Goal: Information Seeking & Learning: Learn about a topic

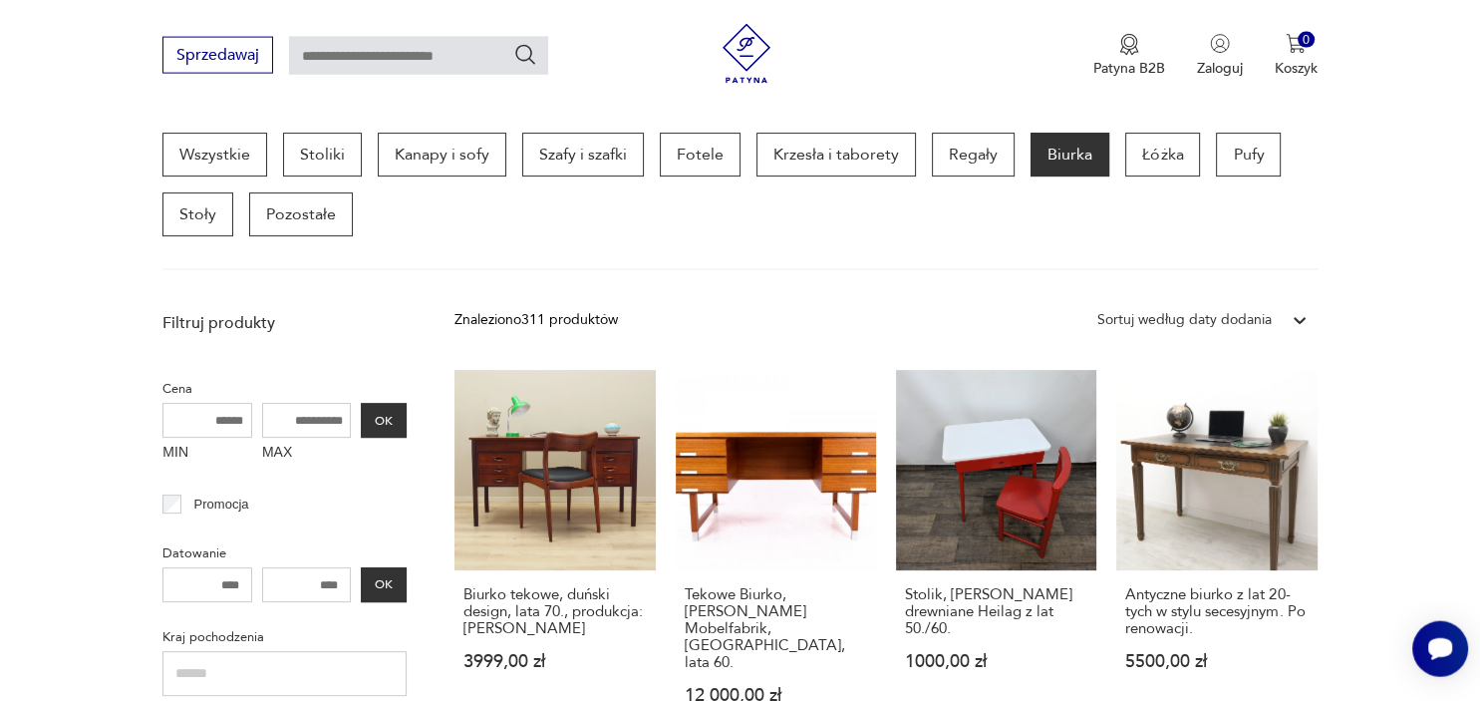
click at [1255, 450] on link "Antyczne biurko z lat 20-tych w stylu secesyjnym. Po renowacji. 5500,00 zł" at bounding box center [1216, 556] width 200 height 373
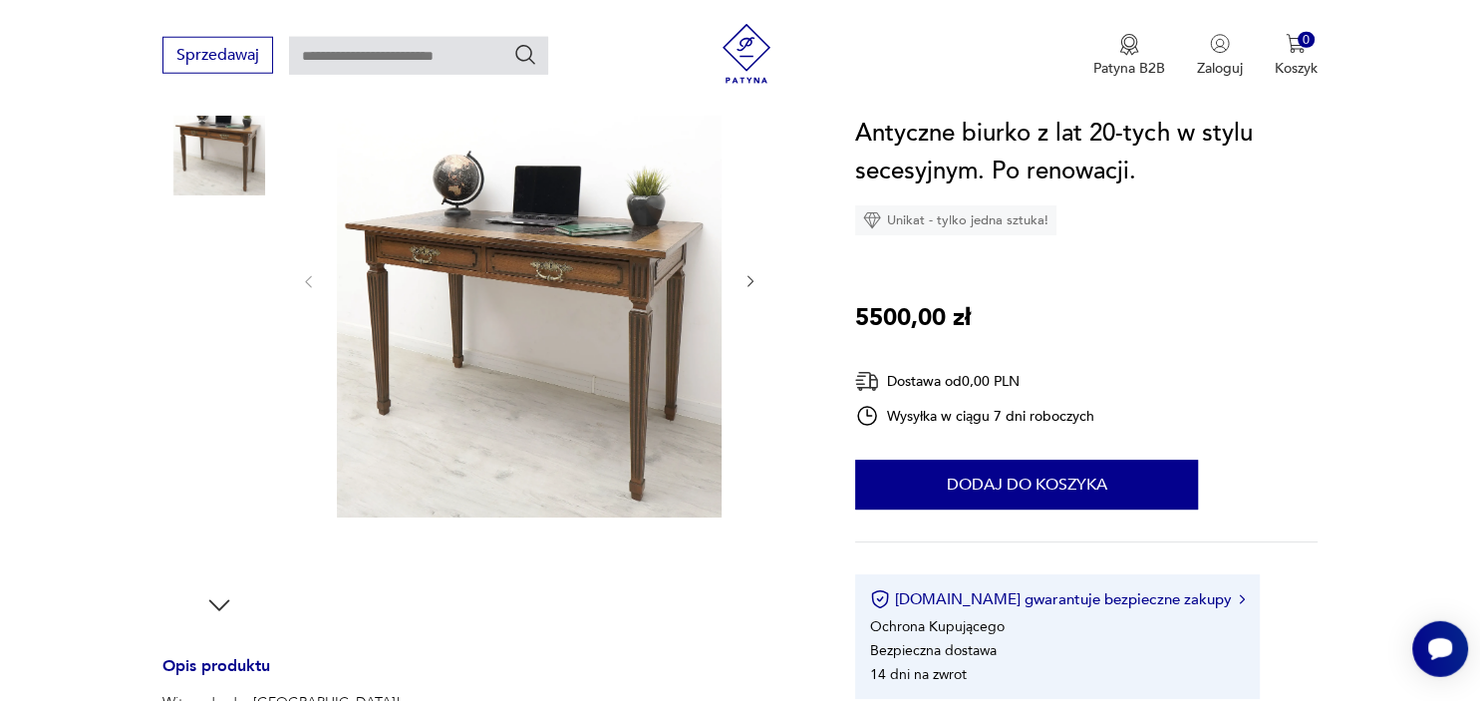
scroll to position [259, 0]
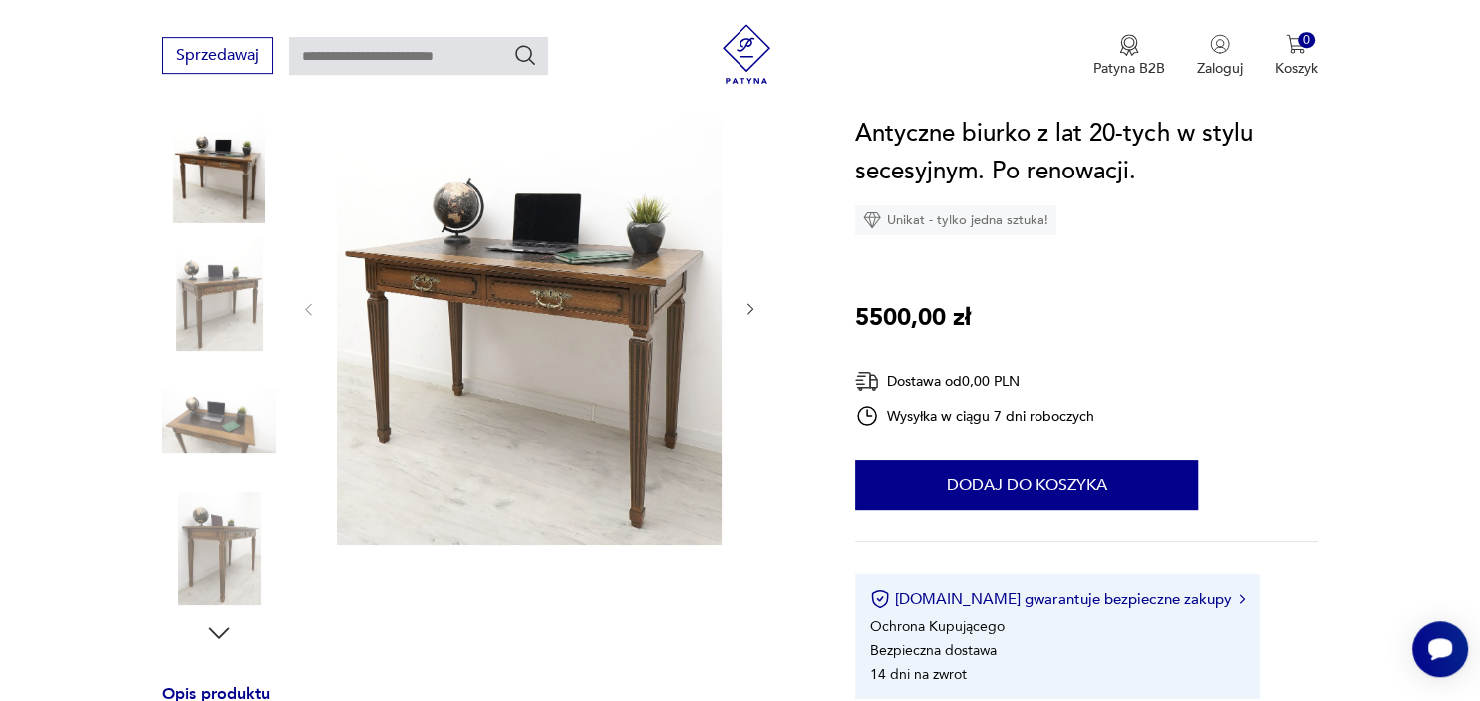
click at [746, 304] on icon "button" at bounding box center [751, 309] width 17 height 17
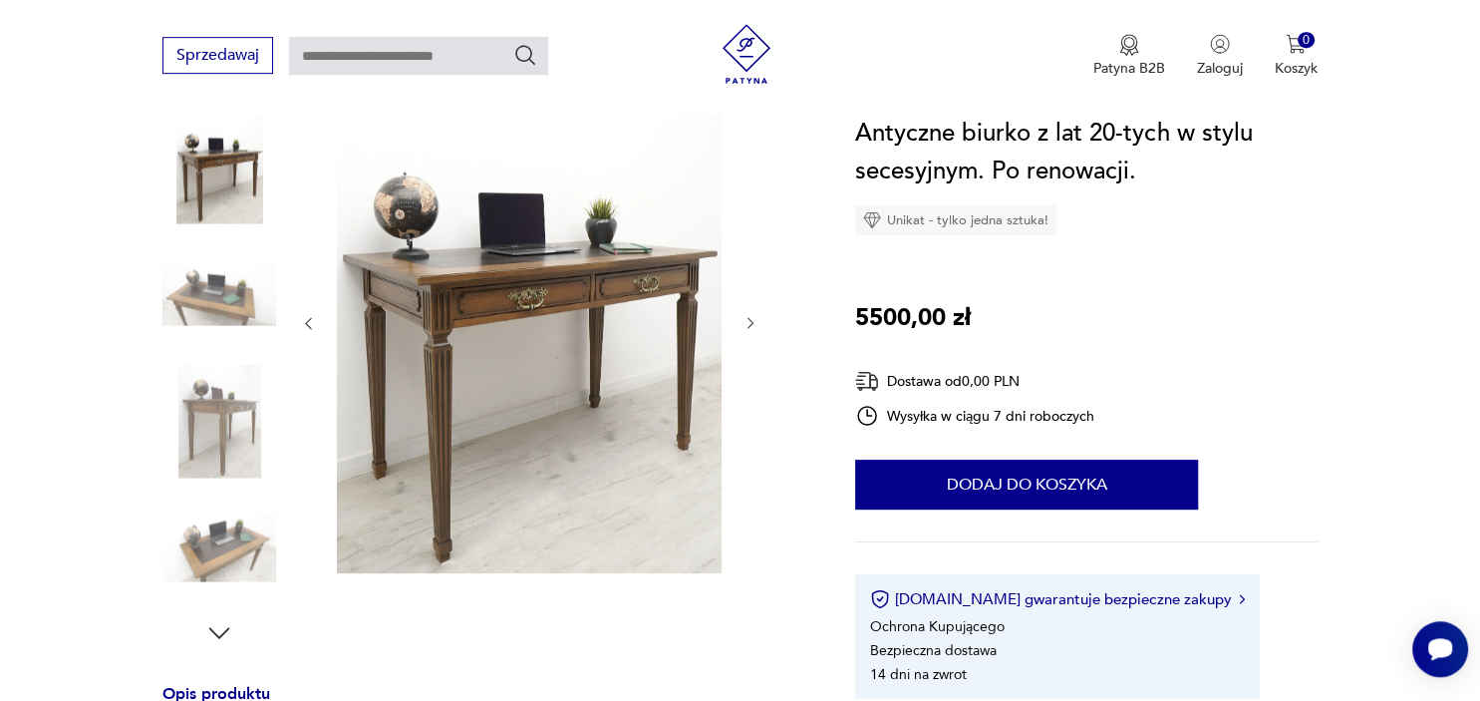
click at [746, 304] on div at bounding box center [529, 323] width 458 height 507
click at [748, 324] on icon "button" at bounding box center [751, 323] width 17 height 17
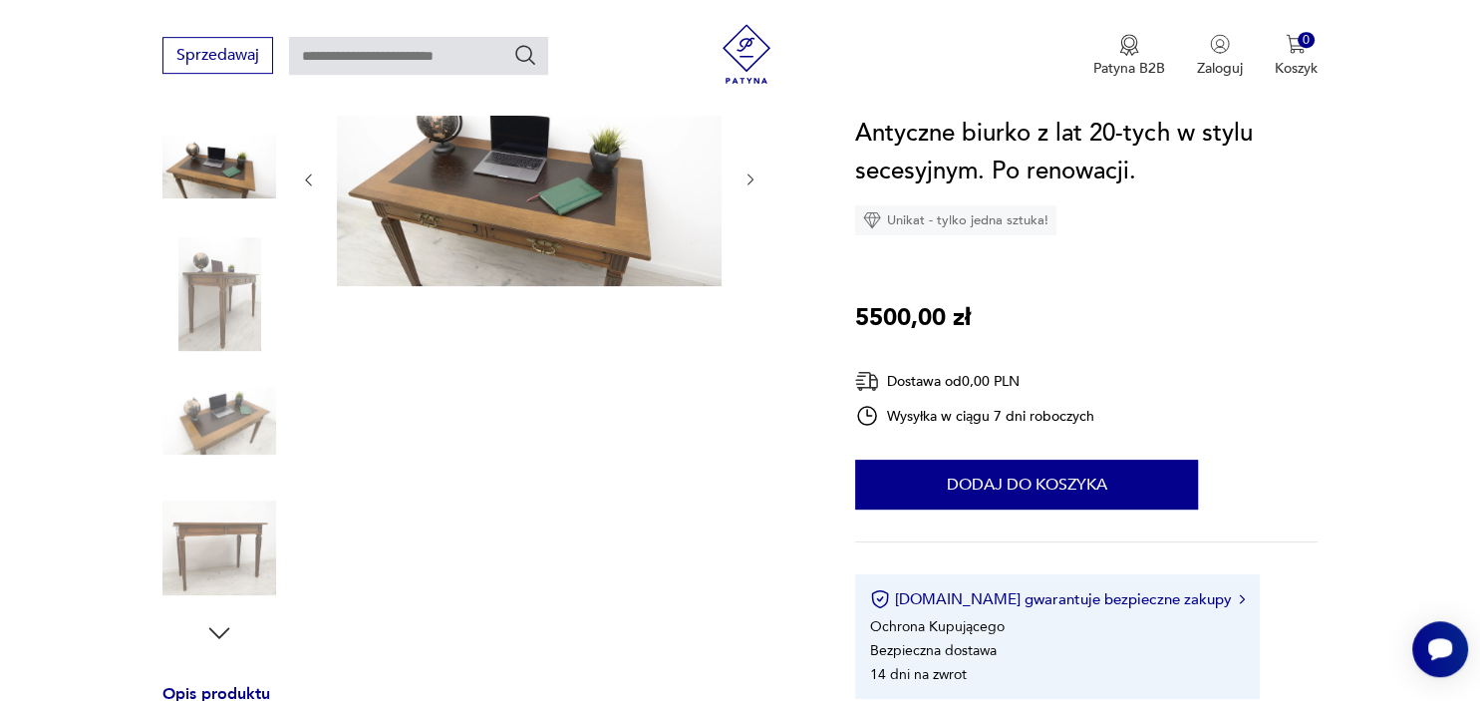
click at [748, 324] on div at bounding box center [529, 359] width 458 height 578
click at [755, 174] on icon "button" at bounding box center [751, 179] width 17 height 17
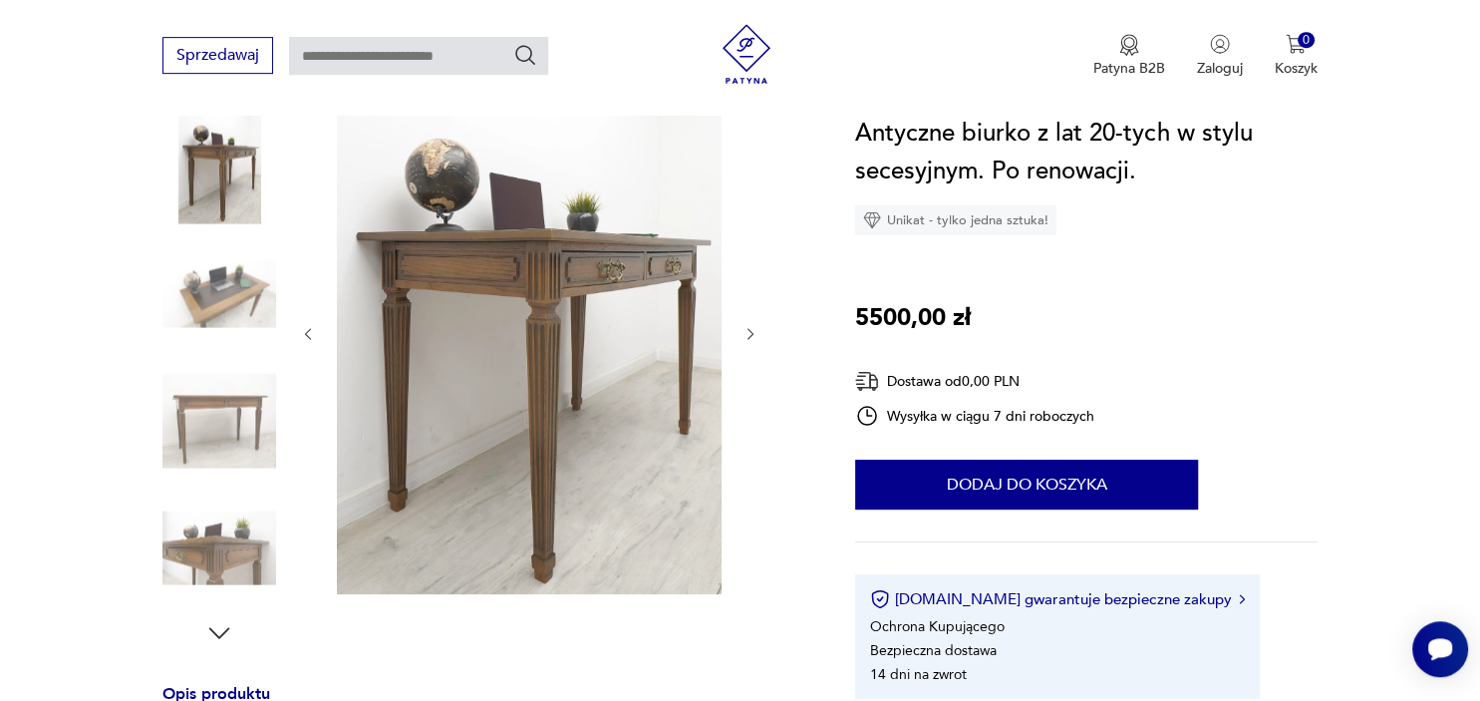
click at [755, 174] on div at bounding box center [529, 334] width 458 height 528
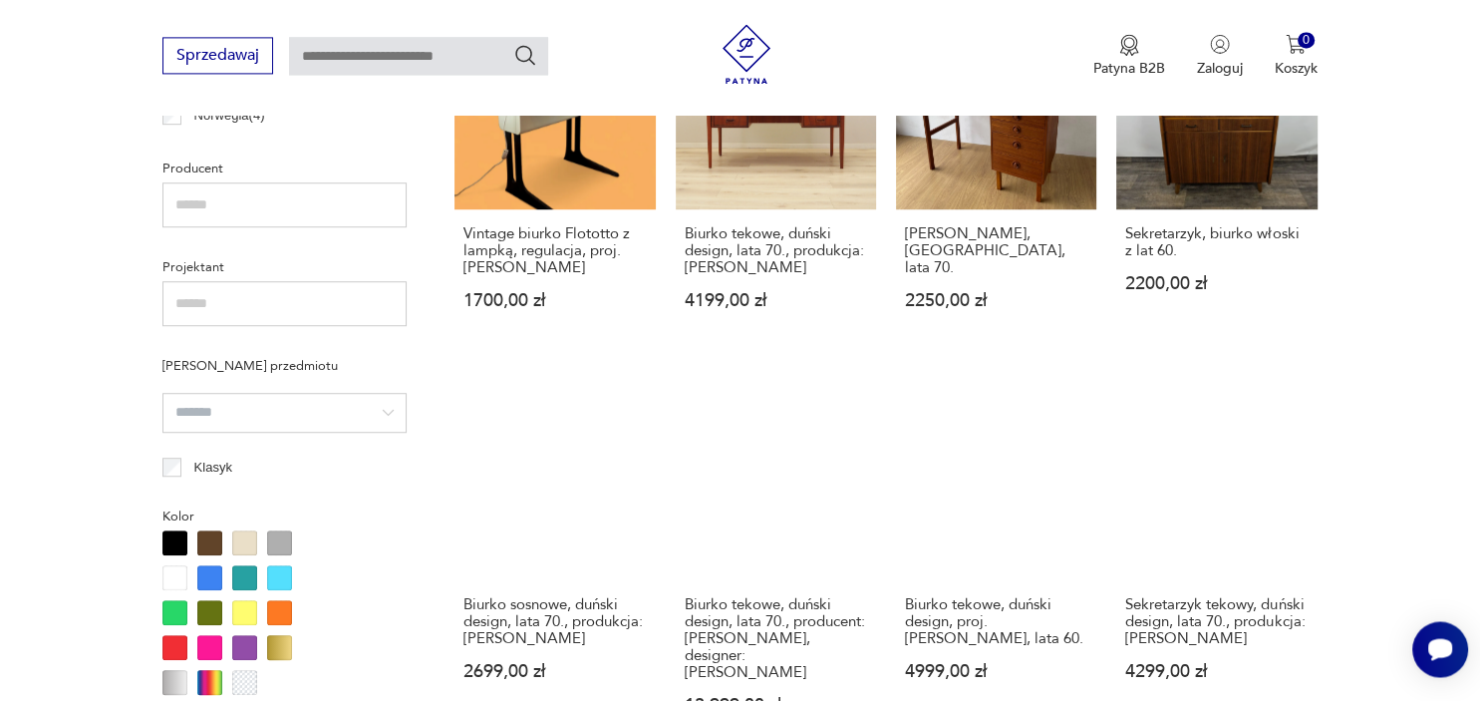
scroll to position [1304, 0]
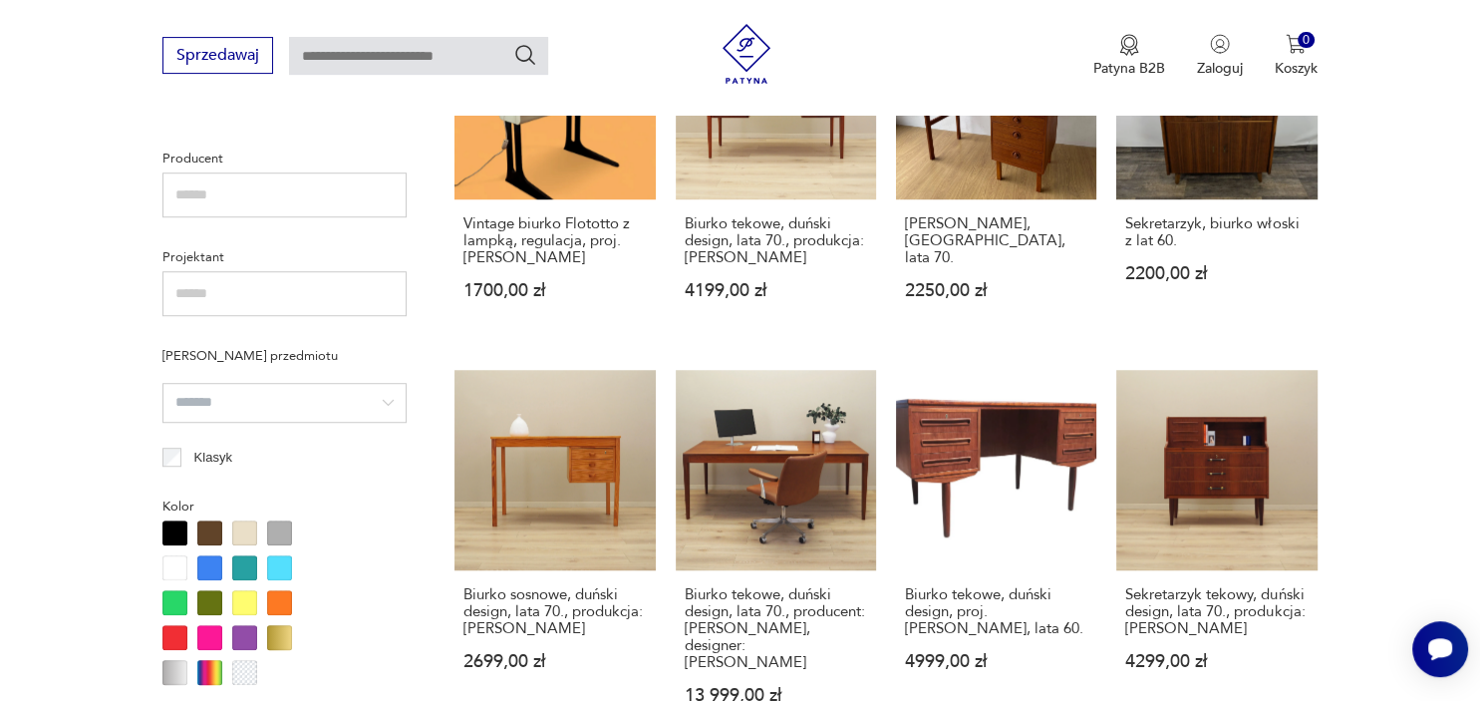
click at [62, 353] on section "Filtruj produkty Cena MIN MAX OK Promocja Datowanie OK Kraj pochodzenia Dania (…" at bounding box center [740, 432] width 1480 height 1813
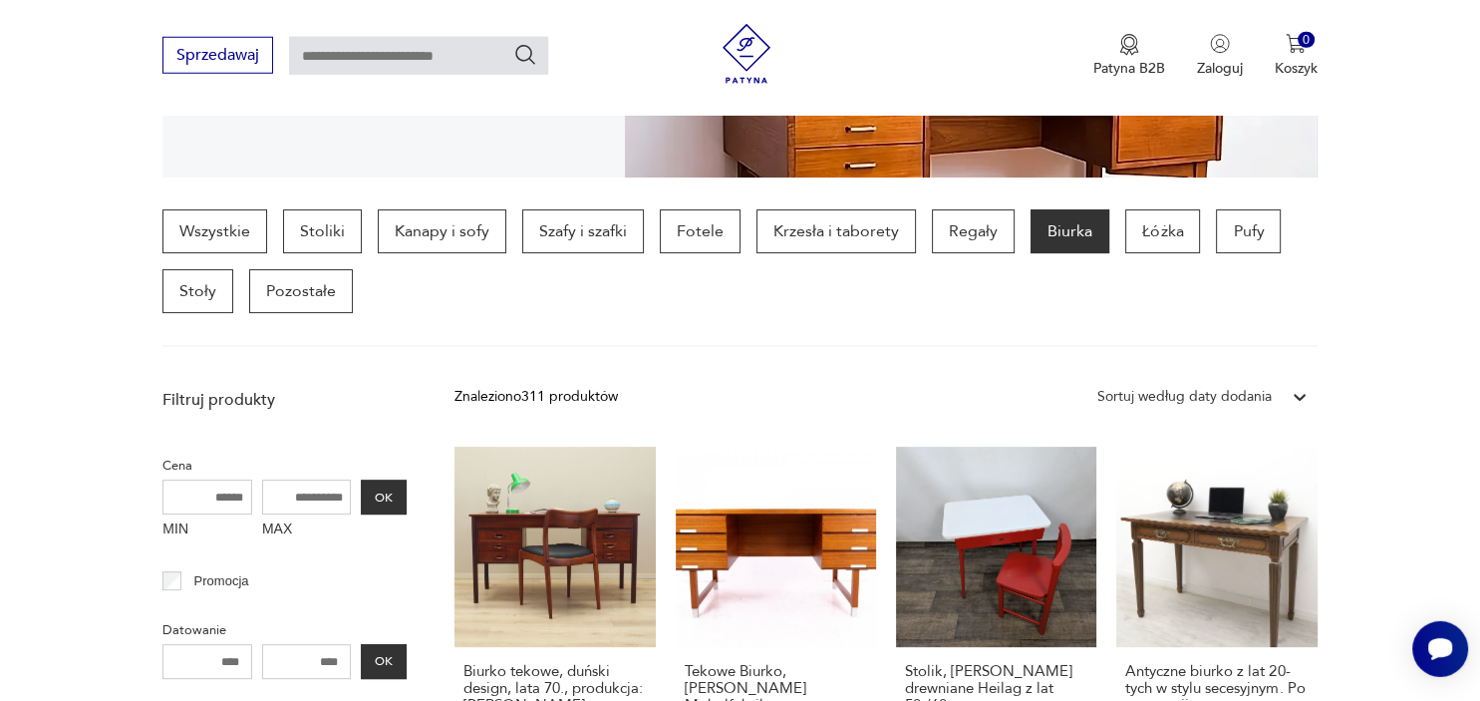
scroll to position [441, 0]
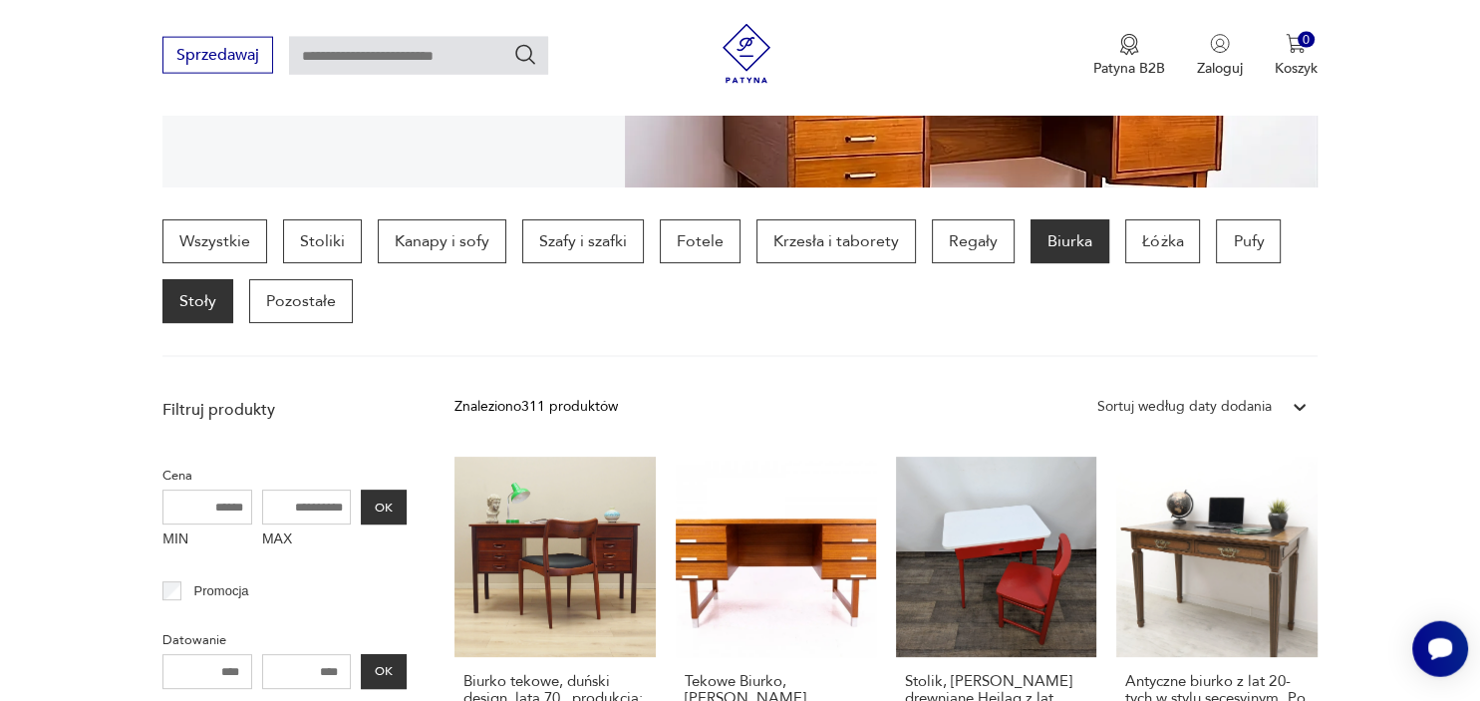
click at [203, 299] on p "Stoły" at bounding box center [197, 301] width 71 height 44
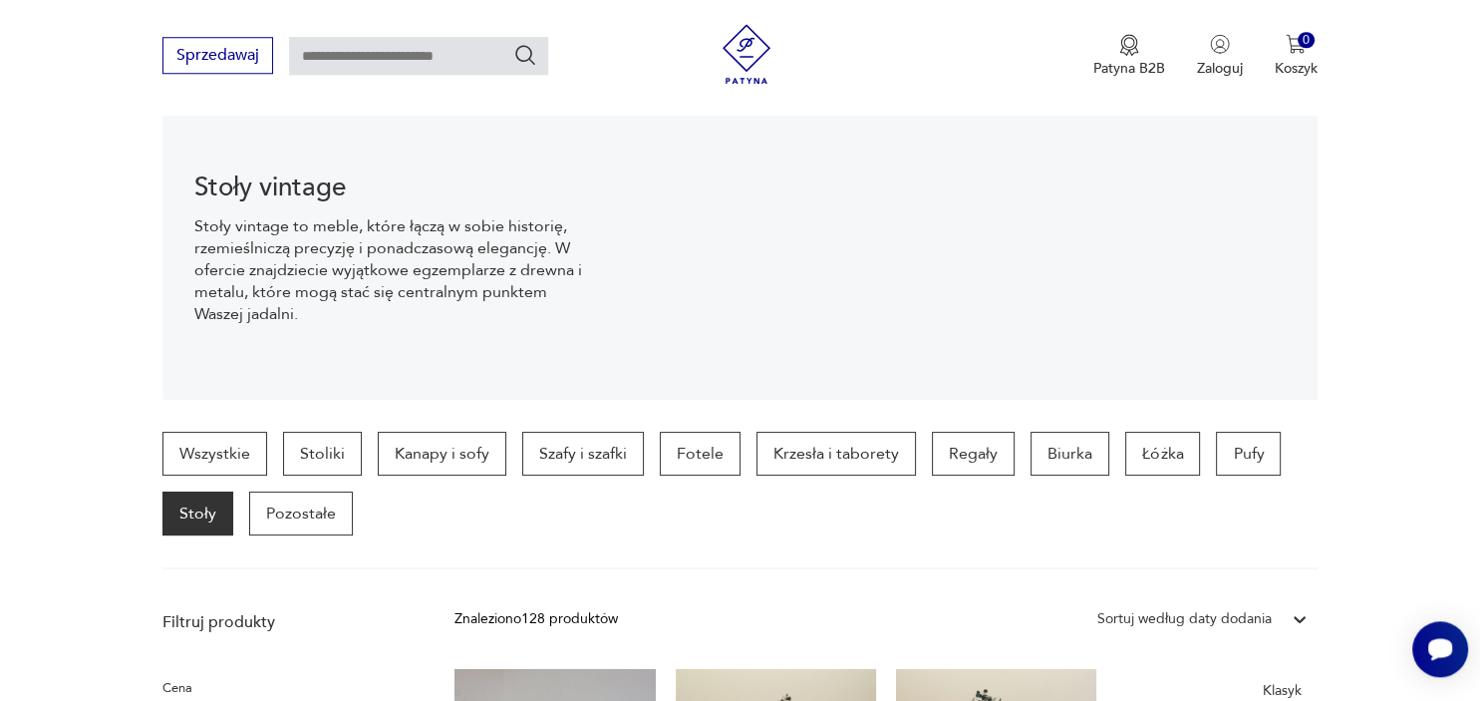
scroll to position [235, 0]
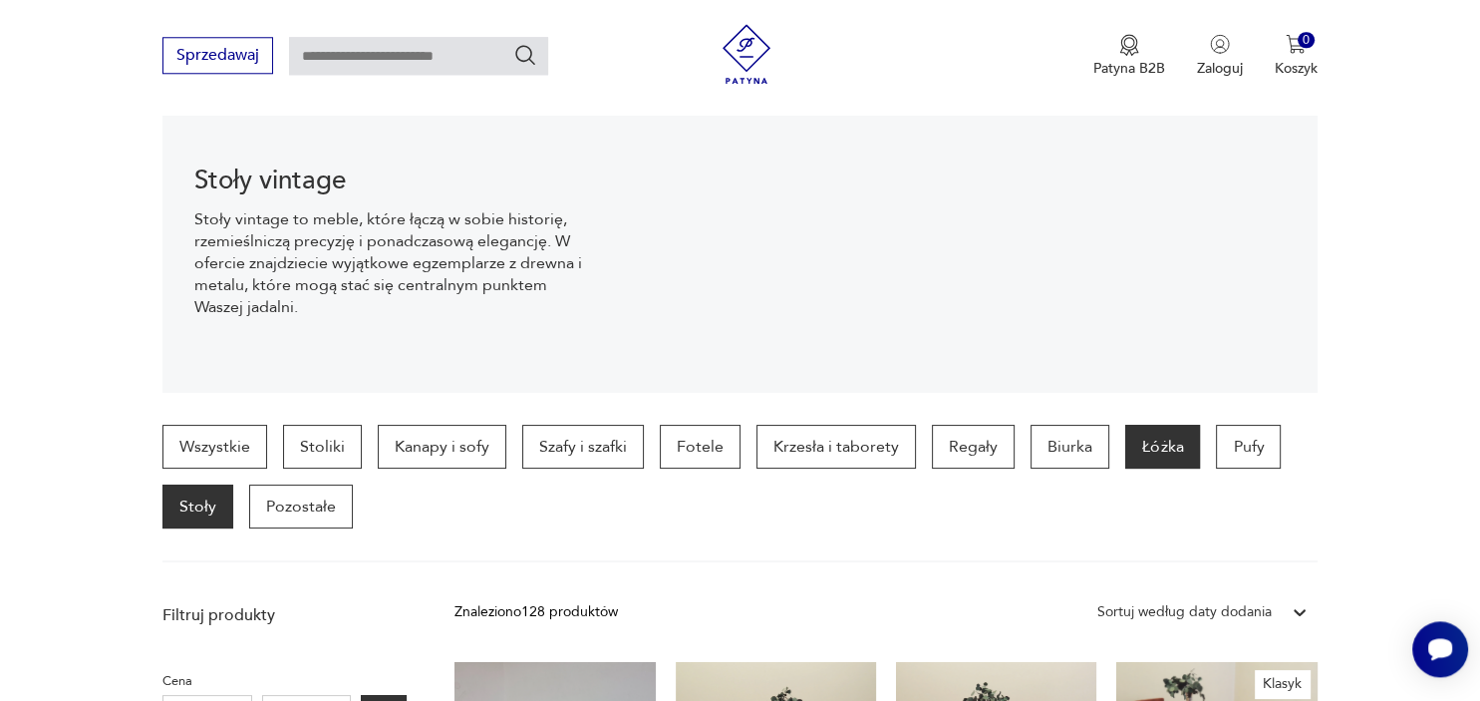
click at [1147, 446] on p "Łóżka" at bounding box center [1162, 447] width 75 height 44
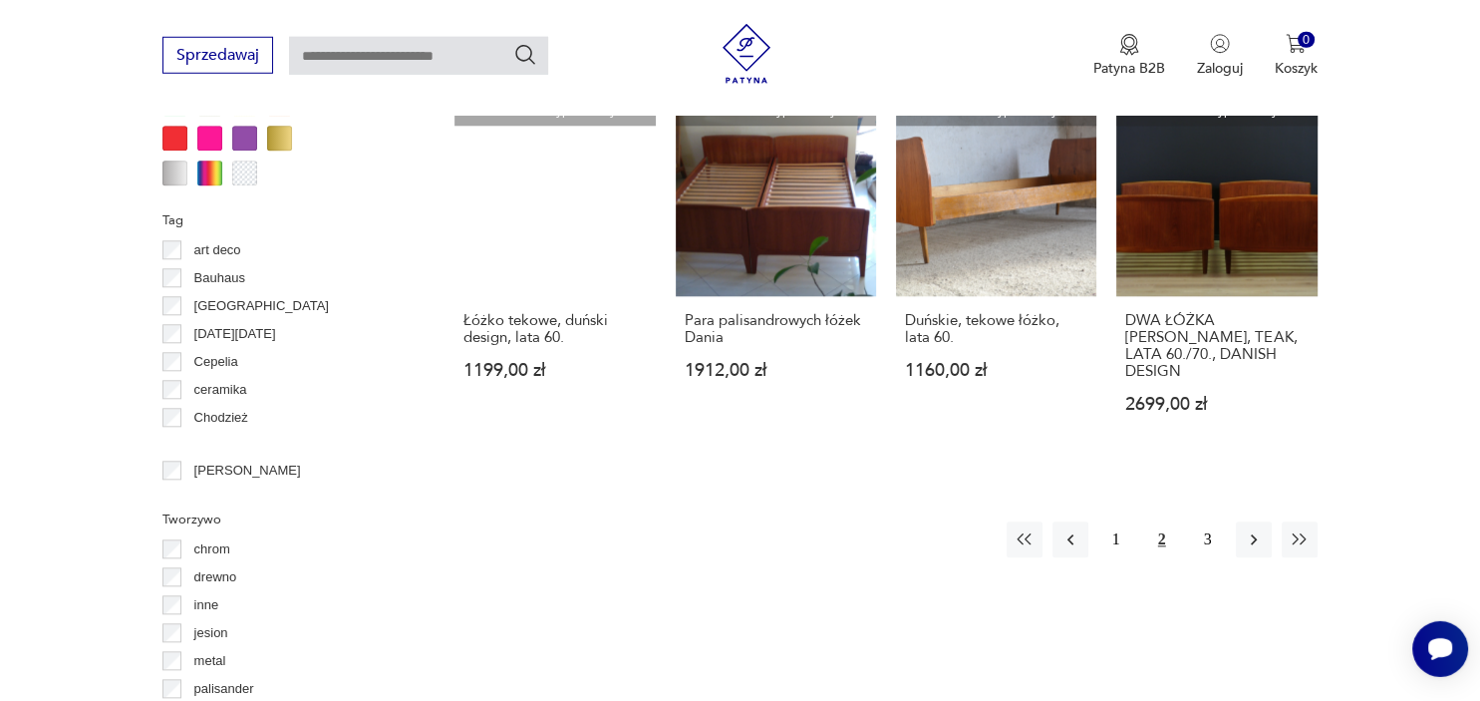
scroll to position [1969, 0]
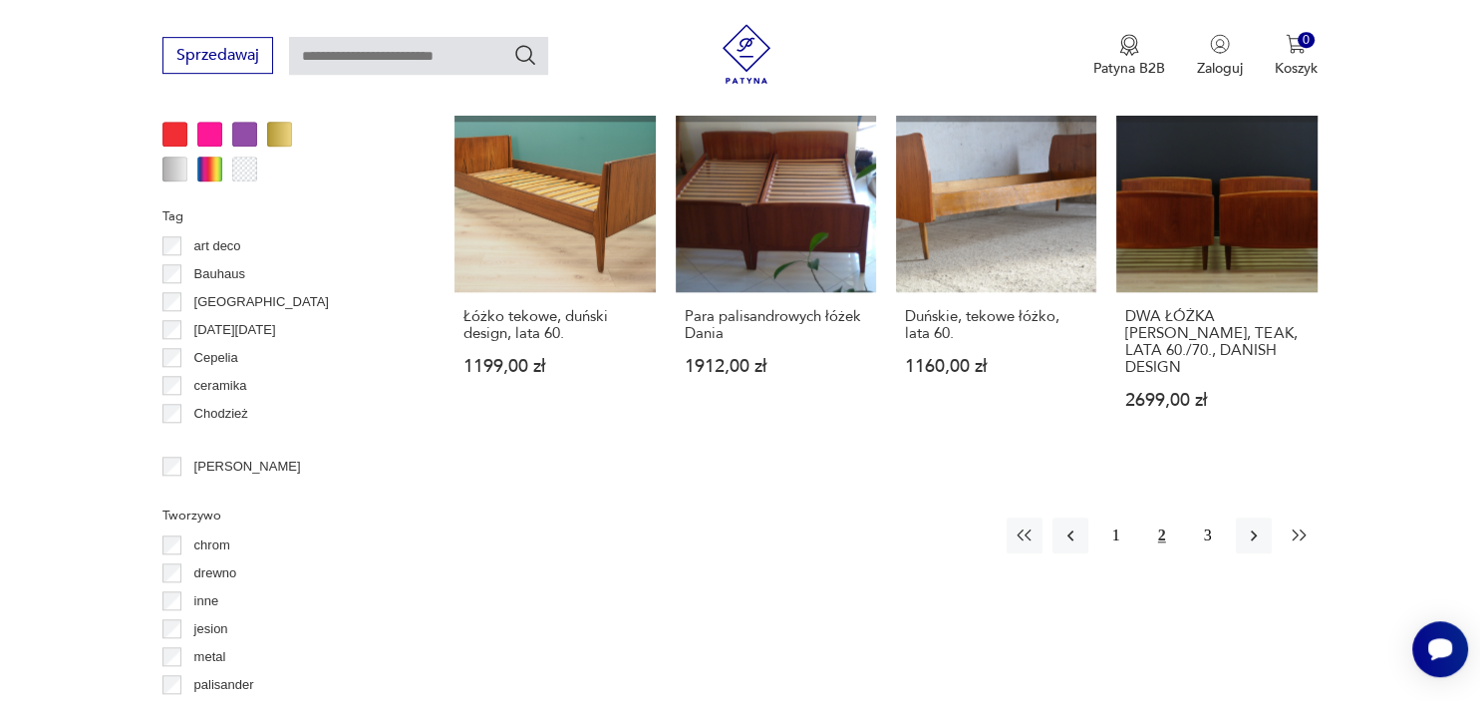
click at [1302, 517] on button "button" at bounding box center [1300, 535] width 36 height 36
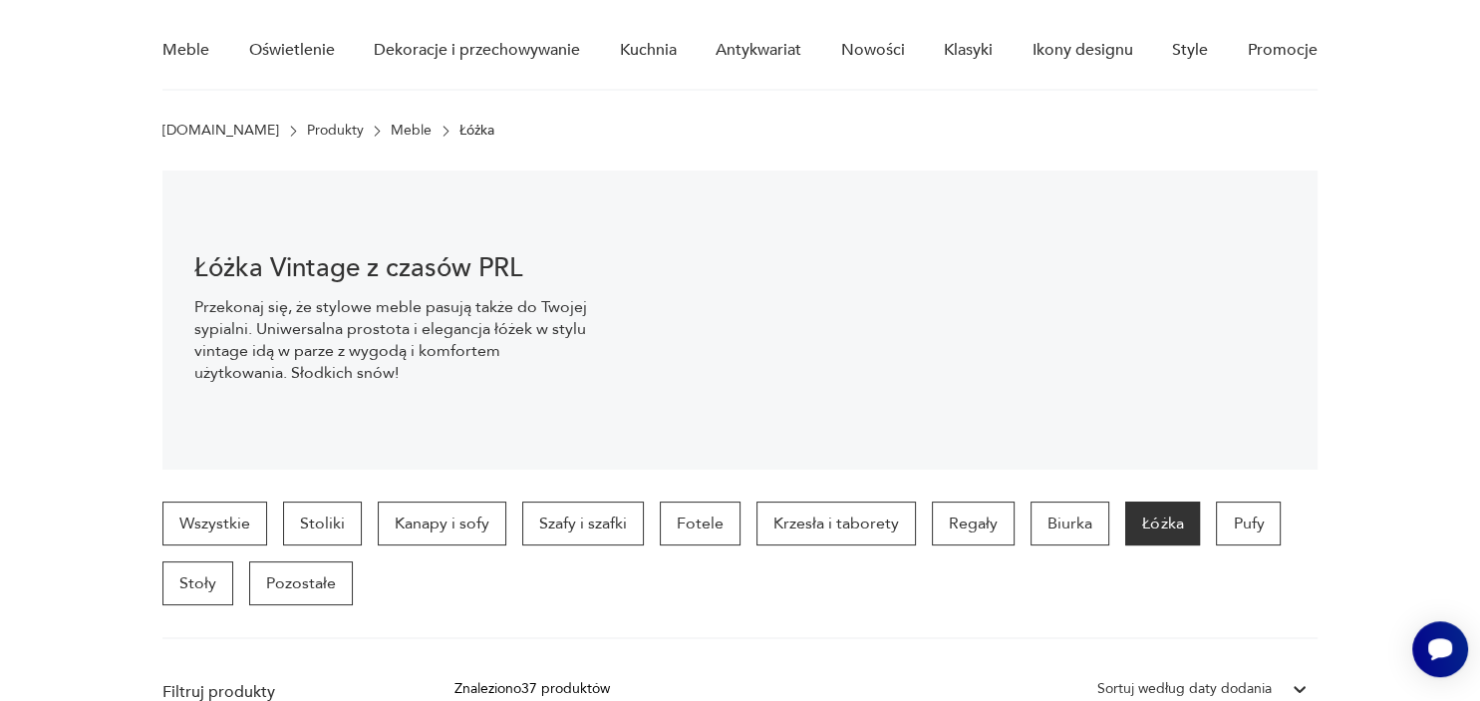
scroll to position [159, 0]
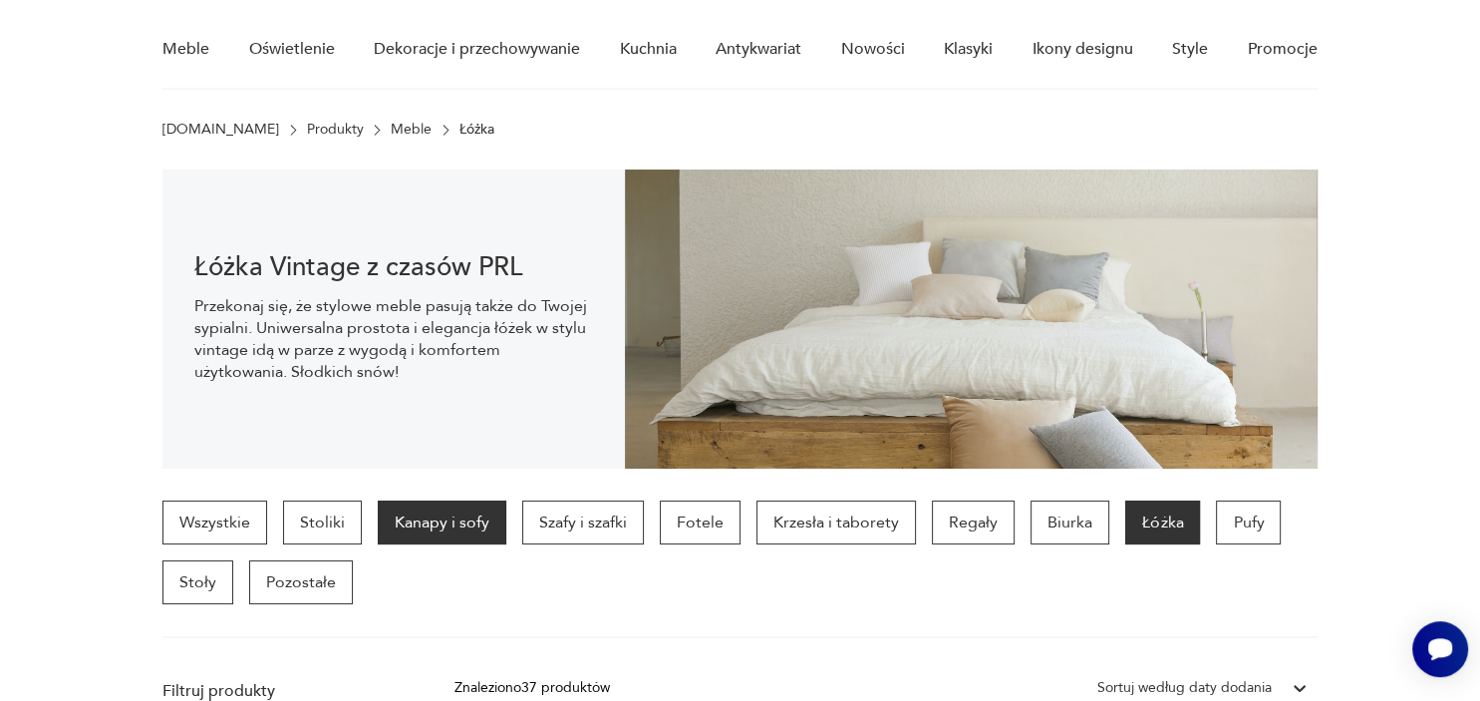
click at [432, 520] on p "Kanapy i sofy" at bounding box center [442, 522] width 129 height 44
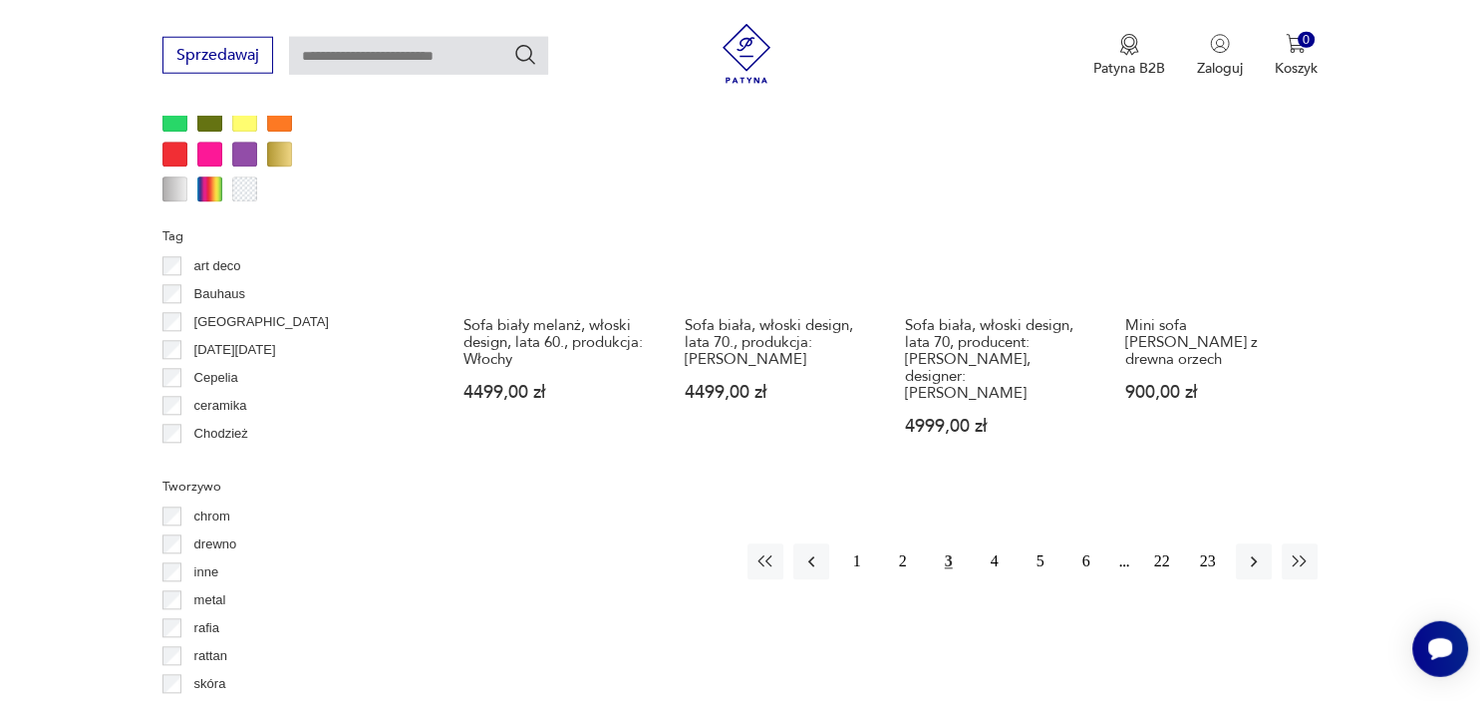
scroll to position [1977, 0]
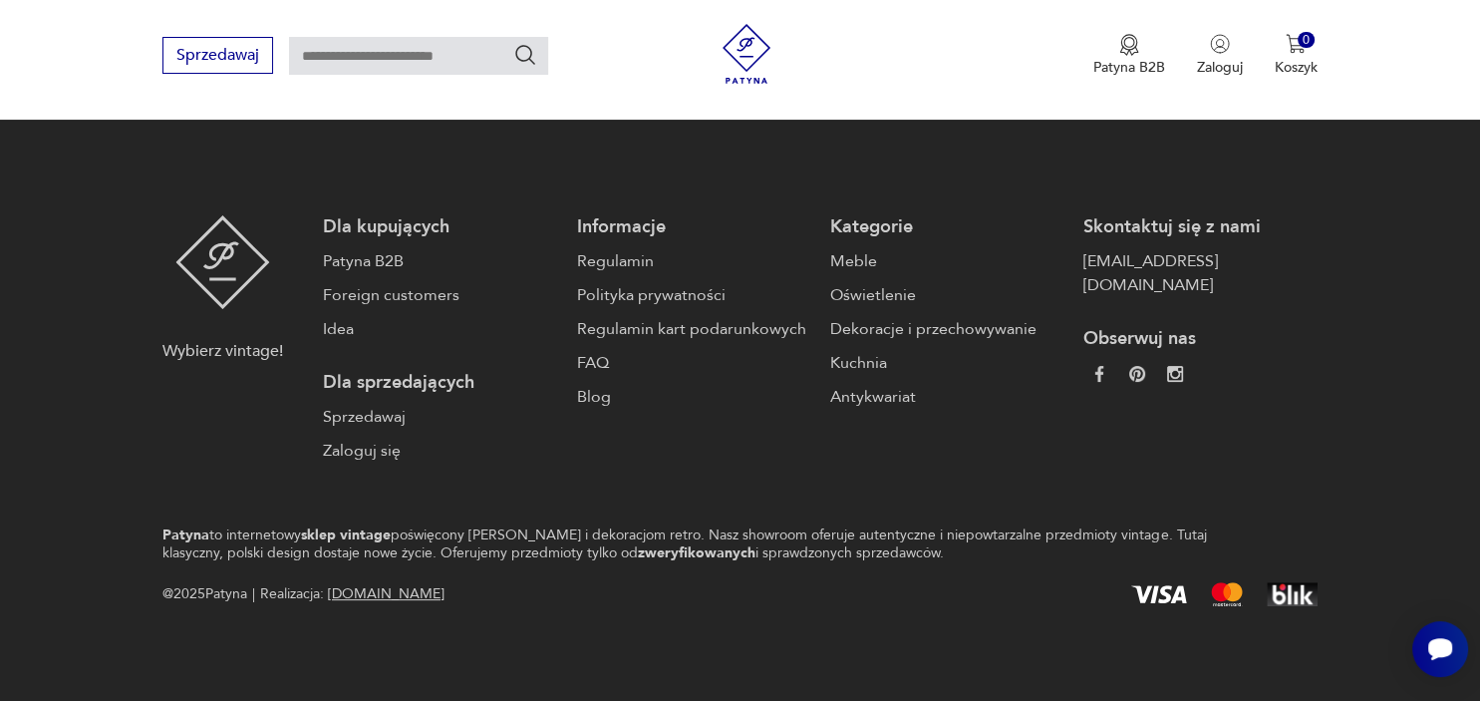
scroll to position [2731, 0]
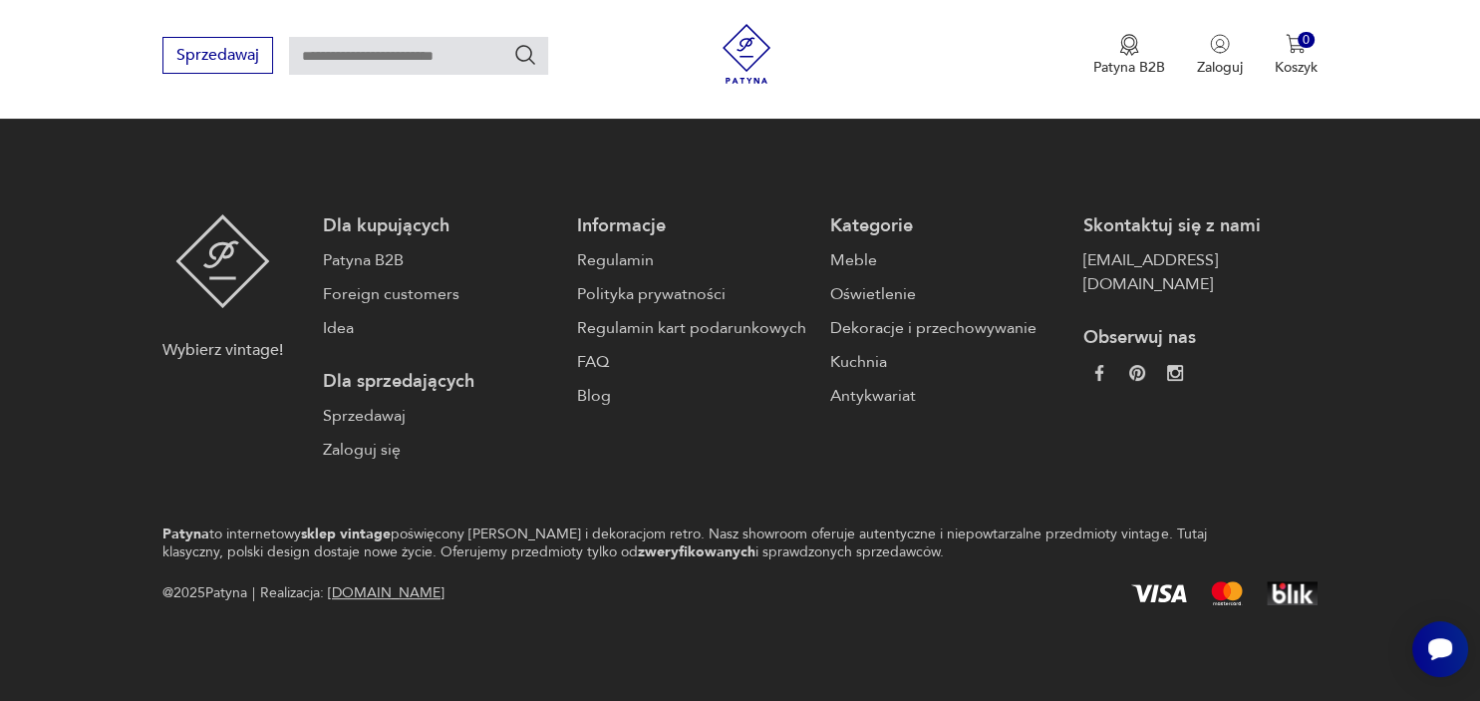
scroll to position [235, 0]
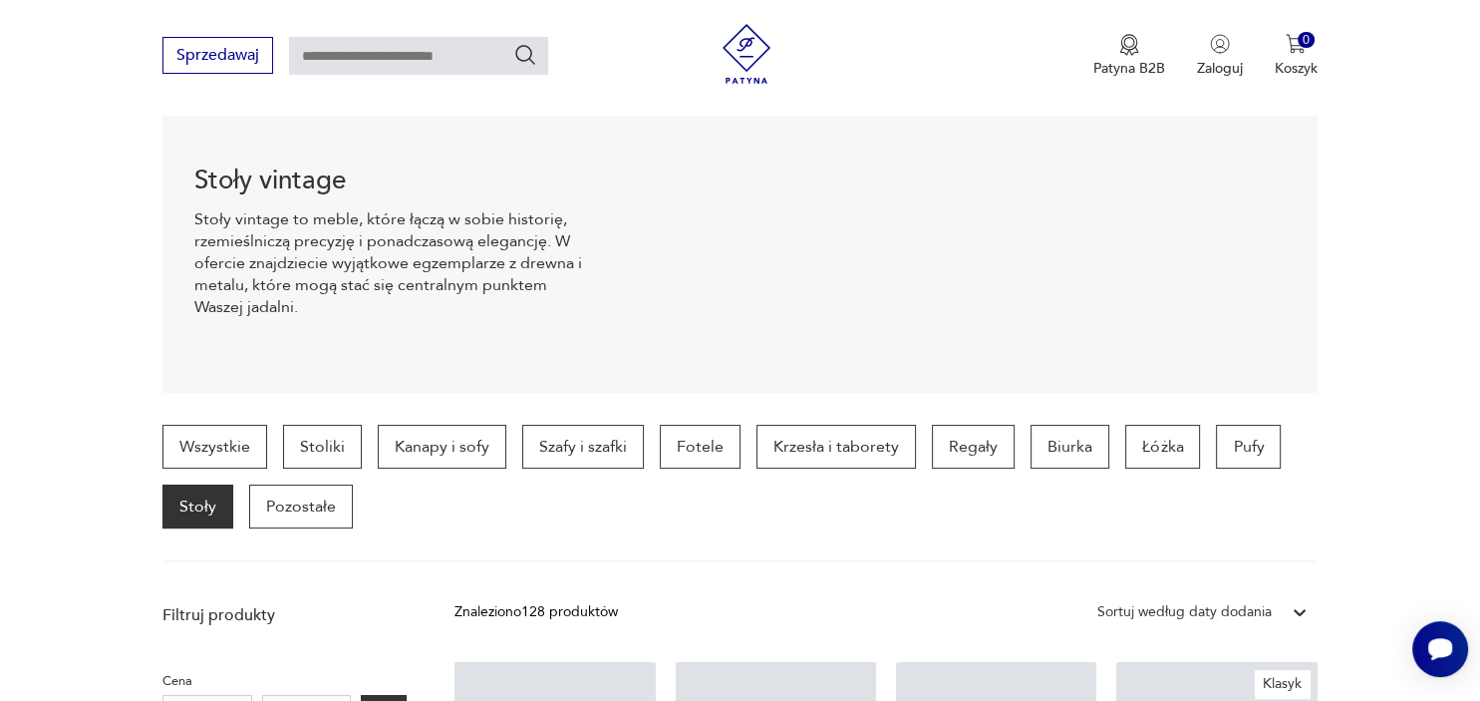
scroll to position [441, 0]
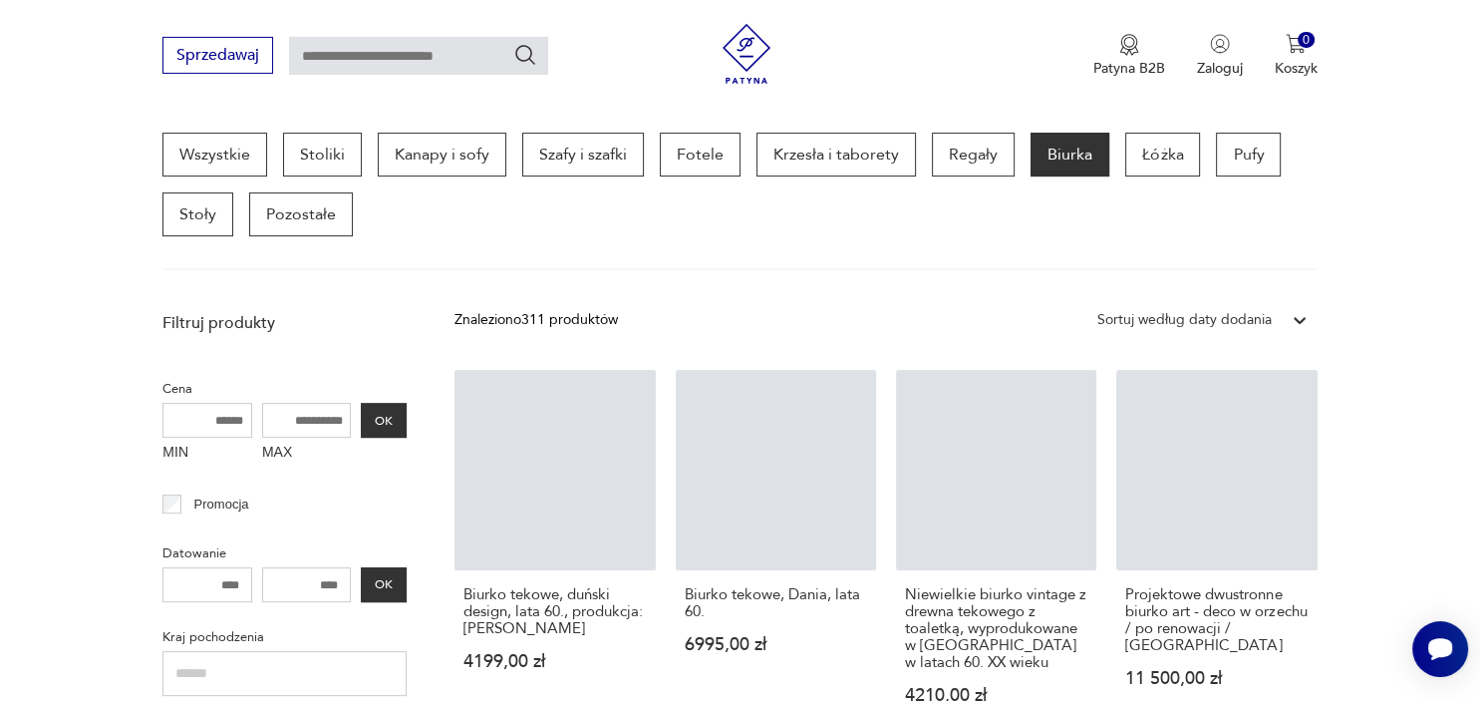
scroll to position [527, 0]
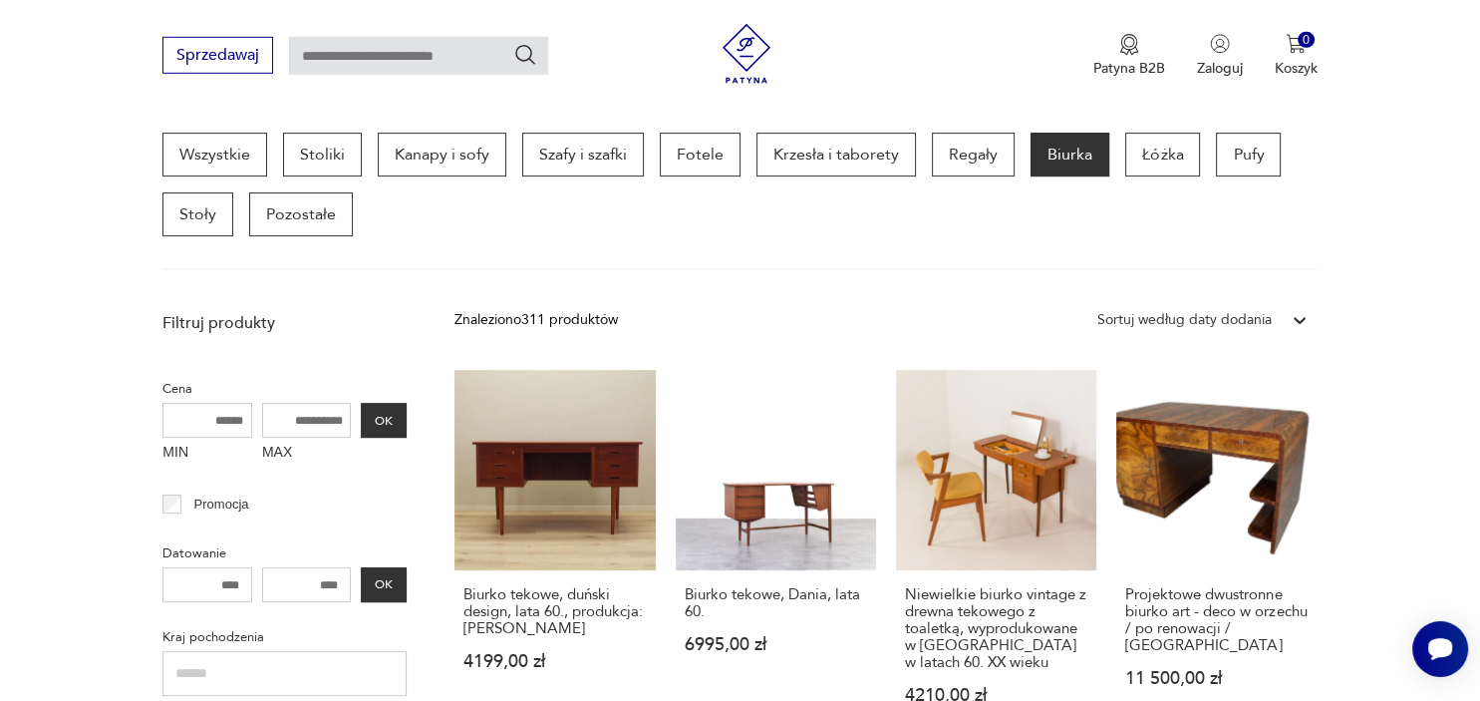
scroll to position [528, 0]
